Goal: Check status: Check status

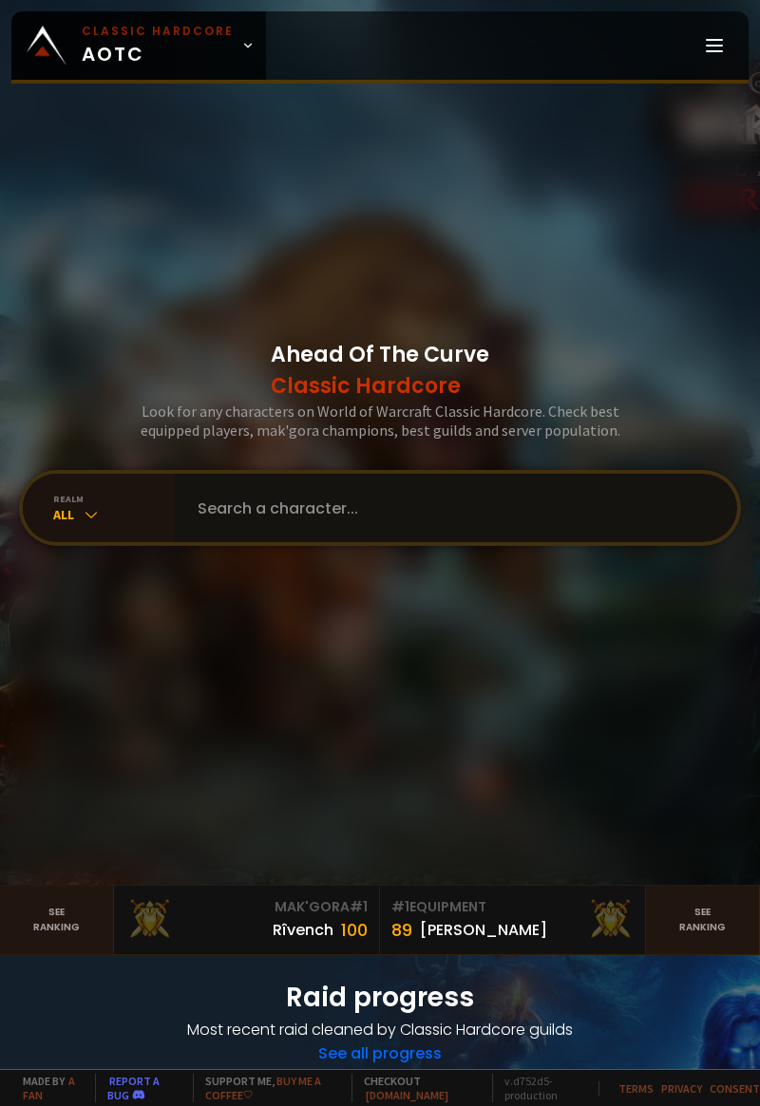
click at [471, 542] on input "text" at bounding box center [450, 508] width 528 height 68
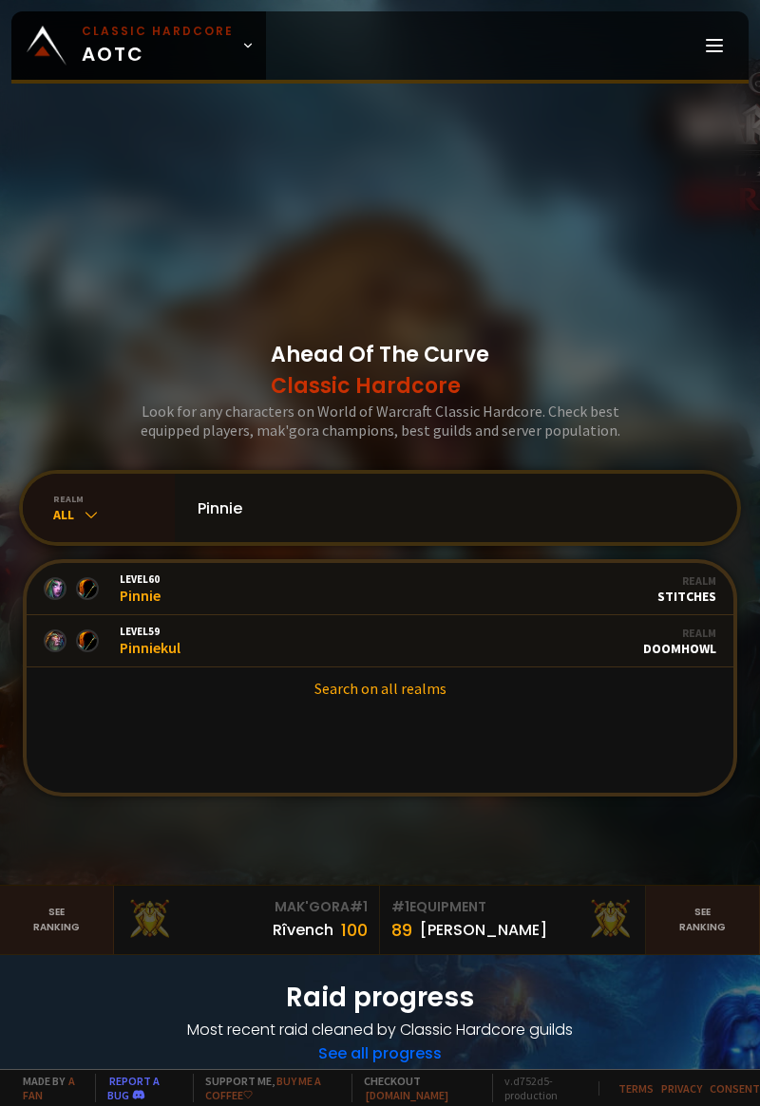
type input "Pinnie"
click at [522, 668] on link "Level 59 Pinniekul Realm Doomhowl" at bounding box center [380, 641] width 707 height 52
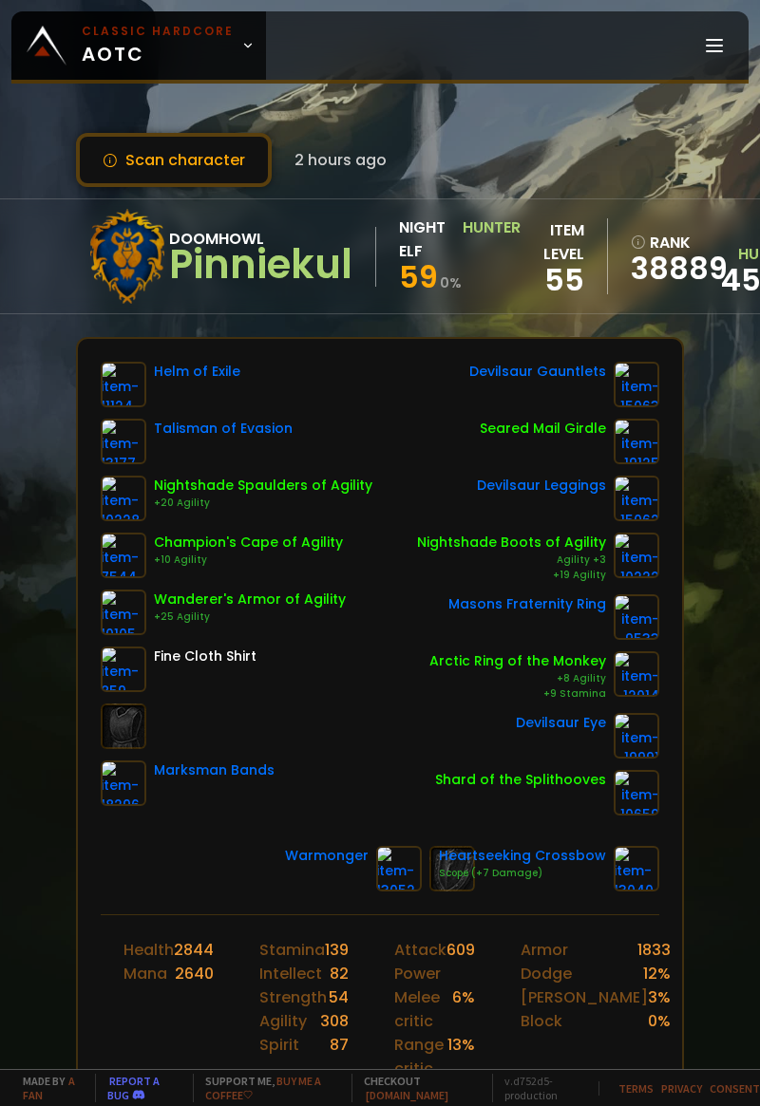
click at [491, 770] on div "Shard of the Splithooves" at bounding box center [520, 780] width 171 height 20
click at [198, 164] on button "Scan character" at bounding box center [174, 160] width 196 height 54
